Goal: Find specific page/section: Find specific page/section

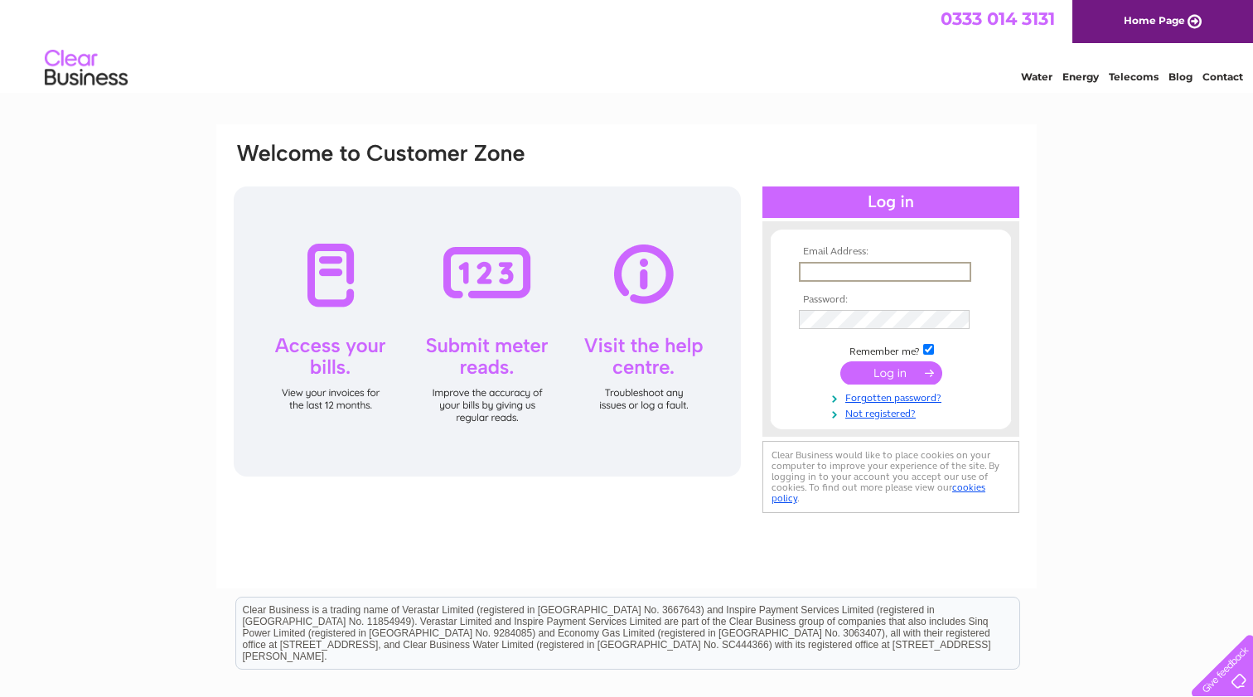
type input "sales@landwarriorairsoft.com"
click at [882, 372] on input "submit" at bounding box center [891, 371] width 102 height 23
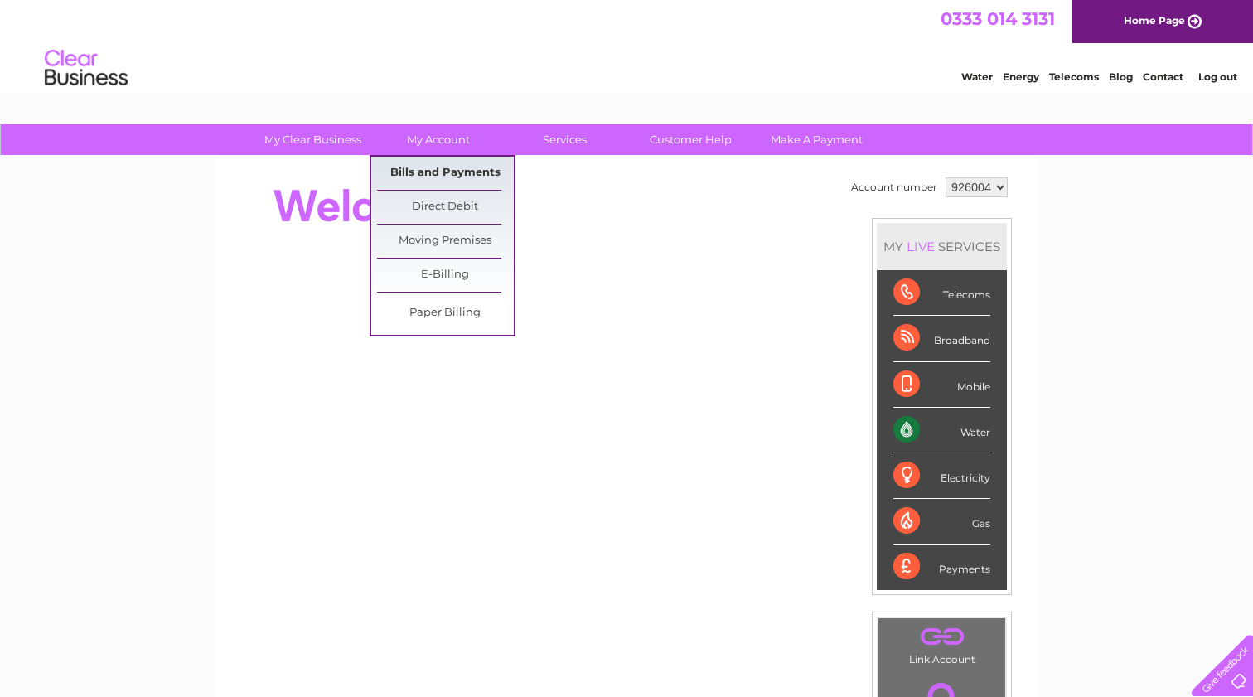
click at [441, 163] on link "Bills and Payments" at bounding box center [445, 173] width 137 height 33
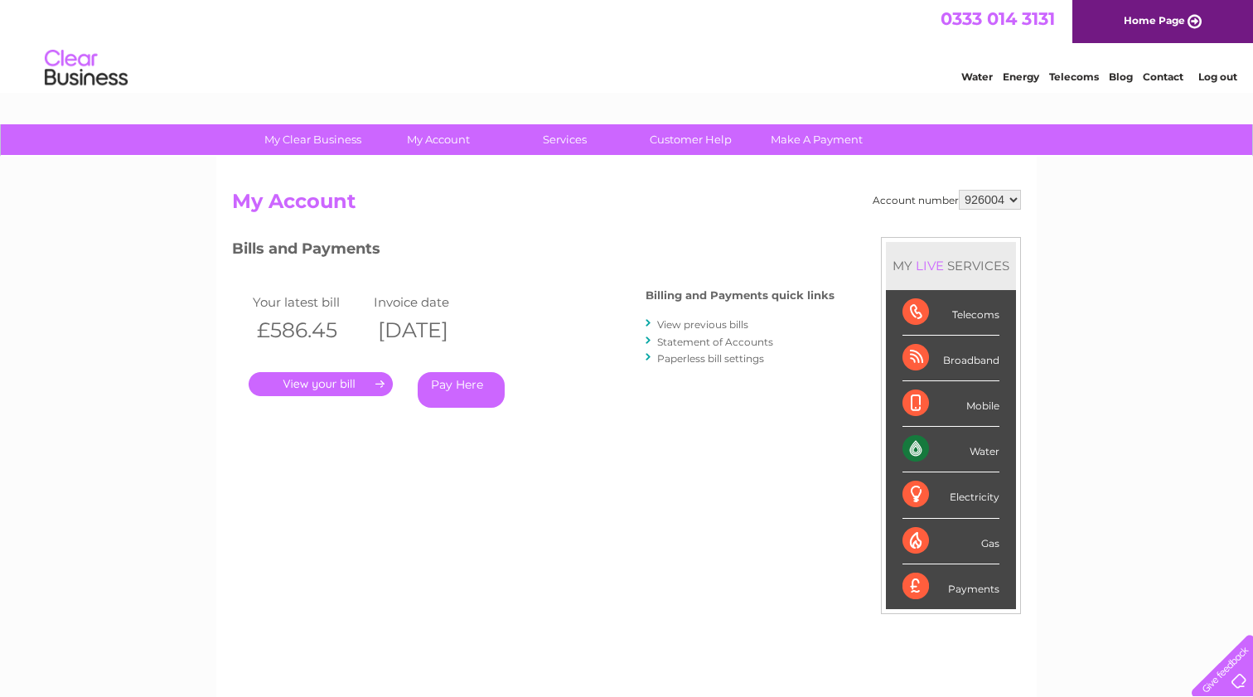
click at [363, 386] on link "." at bounding box center [321, 384] width 144 height 24
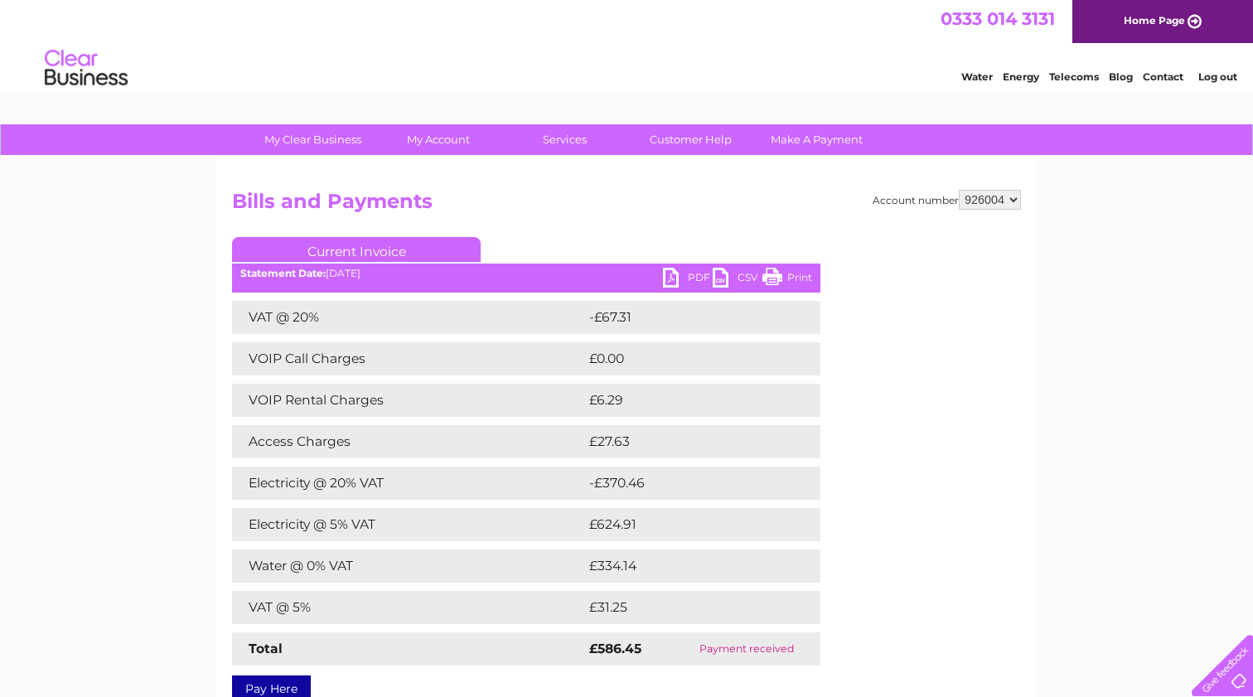
click at [672, 280] on link "PDF" at bounding box center [688, 280] width 50 height 24
